Goal: Navigation & Orientation: Find specific page/section

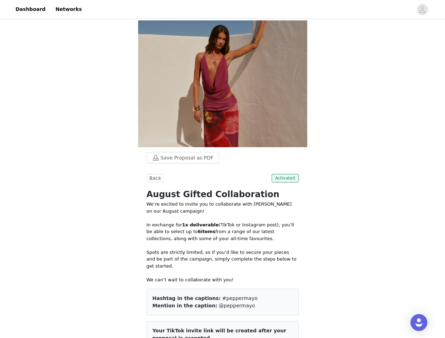
click at [222, 10] on div at bounding box center [249, 9] width 326 height 16
click at [422, 10] on icon "avatar" at bounding box center [422, 9] width 7 height 11
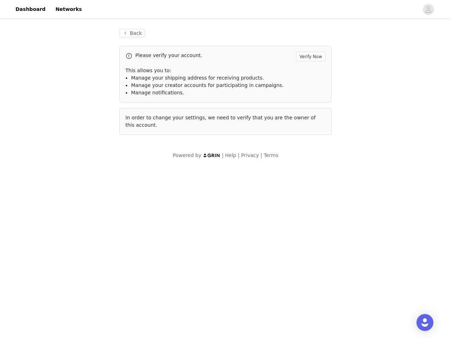
click at [154, 178] on body "Dashboard Networks Back Please verify your account. Verify Now This allows you …" at bounding box center [225, 169] width 451 height 338
click at [286, 178] on body "Dashboard Networks Back Please verify your account. Verify Now This allows you …" at bounding box center [225, 169] width 451 height 338
click at [419, 323] on div "Open Intercom Messenger" at bounding box center [424, 322] width 17 height 17
